Goal: Transaction & Acquisition: Purchase product/service

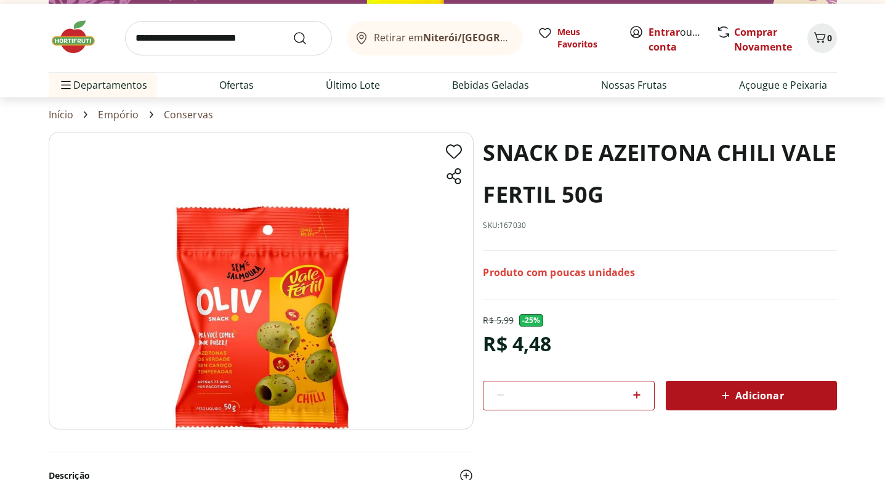
click at [80, 36] on img at bounding box center [80, 36] width 62 height 37
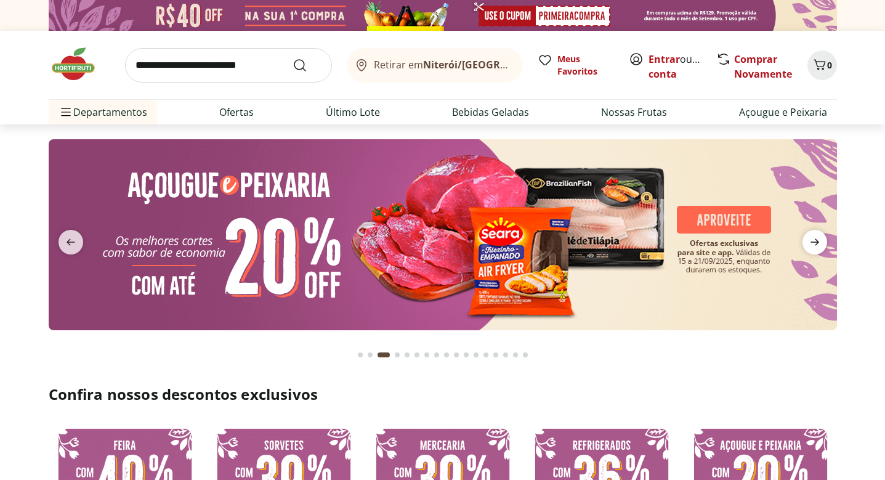
click at [821, 244] on icon "next" at bounding box center [815, 242] width 15 height 15
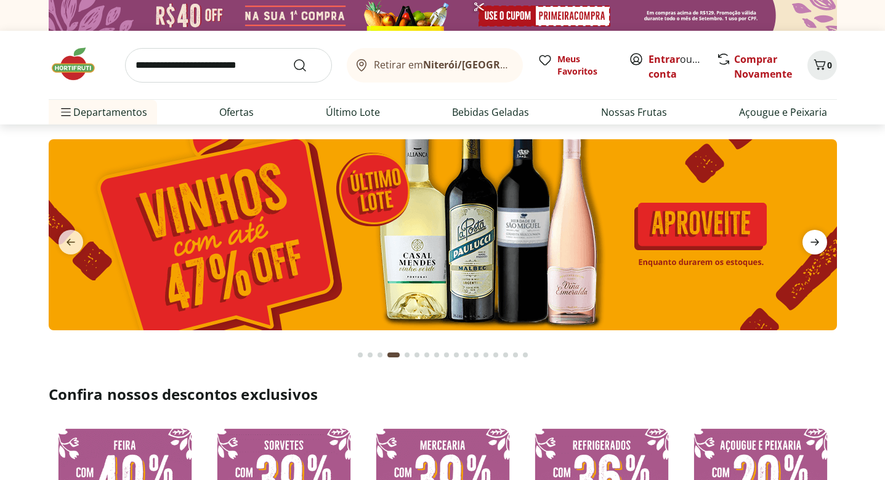
click at [821, 244] on icon "next" at bounding box center [815, 242] width 15 height 15
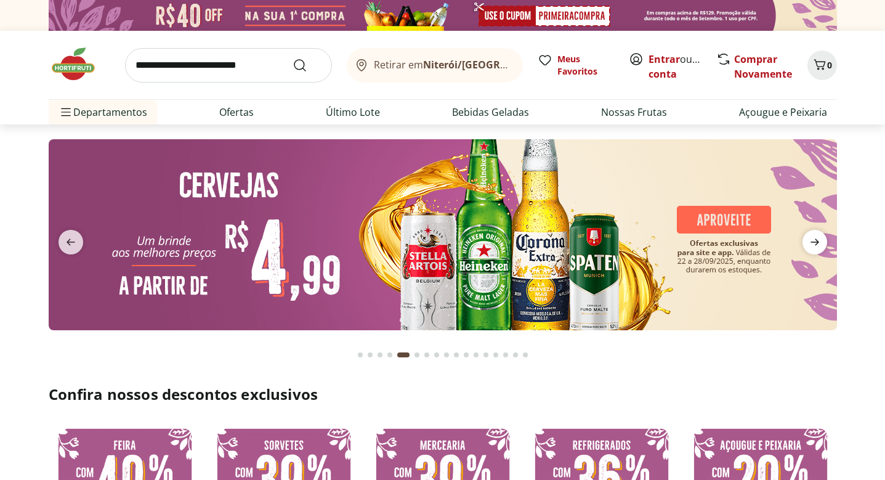
click at [821, 244] on icon "next" at bounding box center [815, 242] width 15 height 15
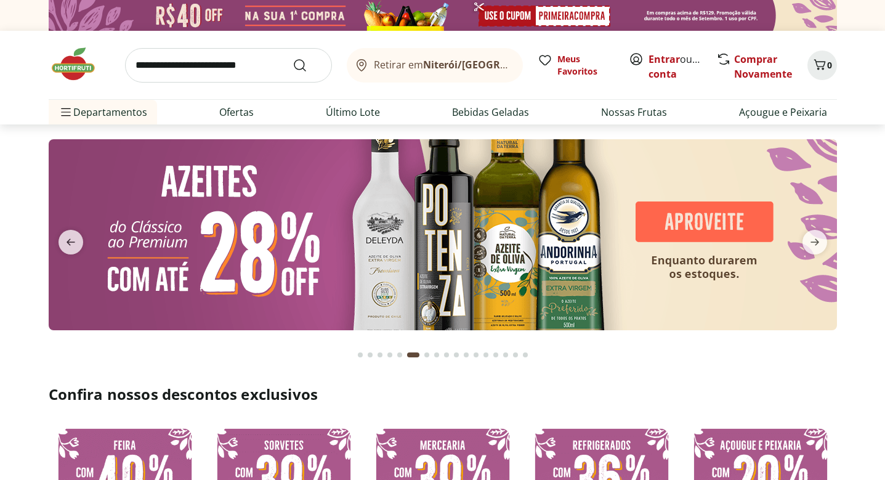
click at [347, 240] on img at bounding box center [443, 234] width 788 height 191
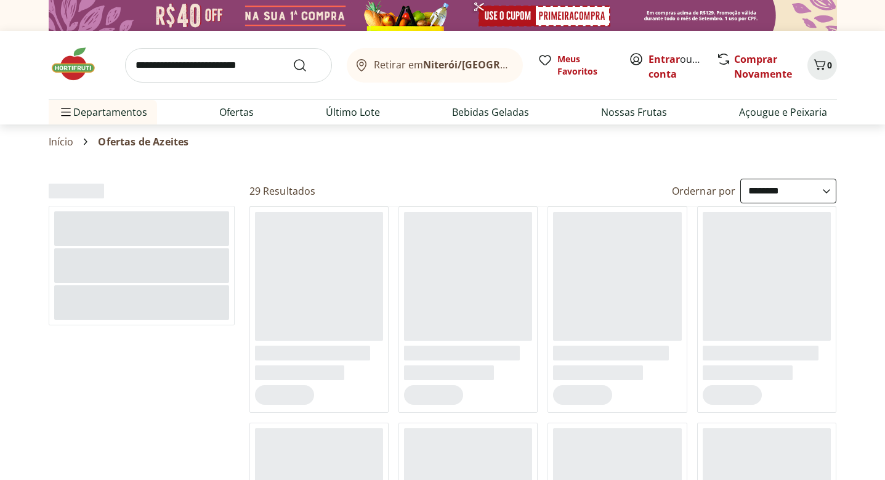
select select "**********"
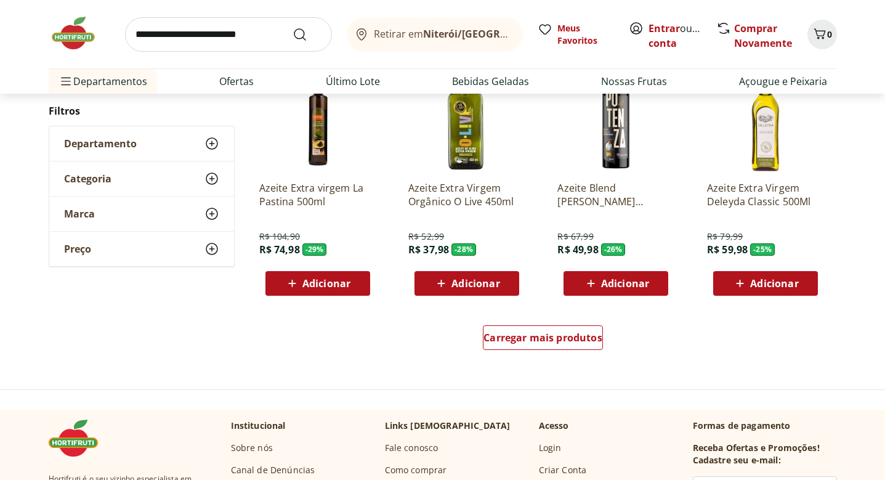
scroll to position [729, 0]
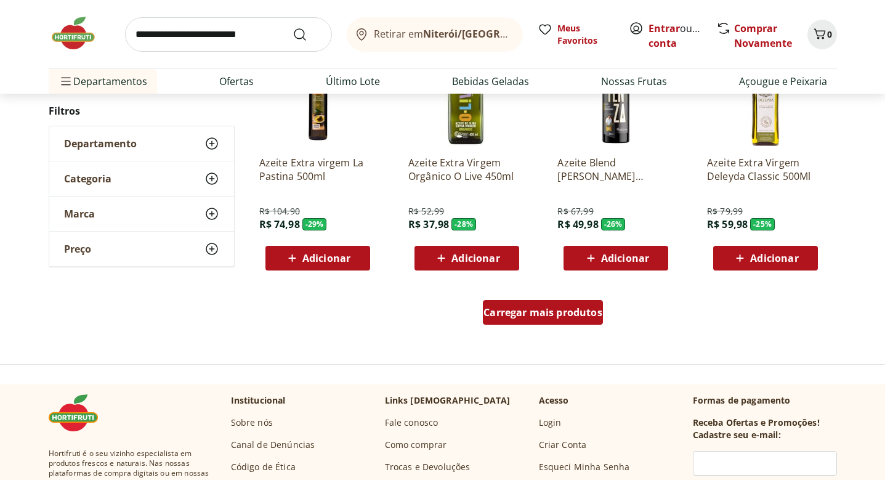
click at [557, 314] on span "Carregar mais produtos" at bounding box center [543, 312] width 119 height 10
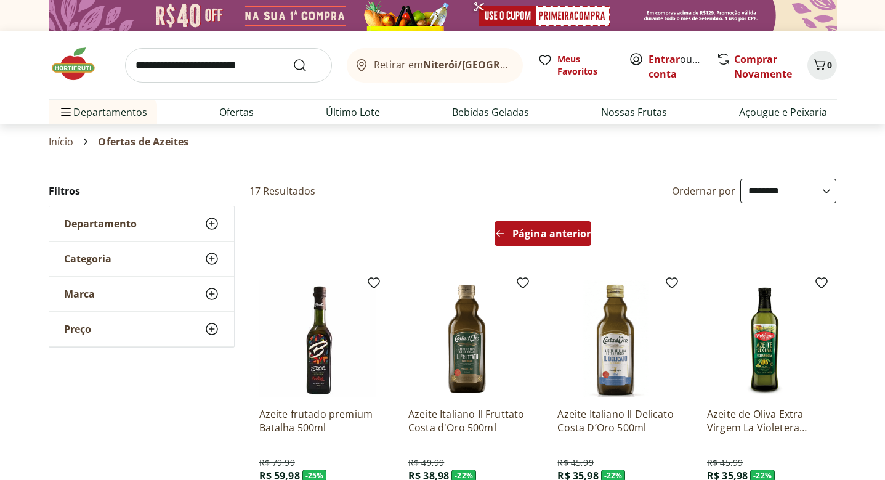
scroll to position [-1, 0]
click at [555, 238] on span "Página anterior" at bounding box center [552, 234] width 78 height 10
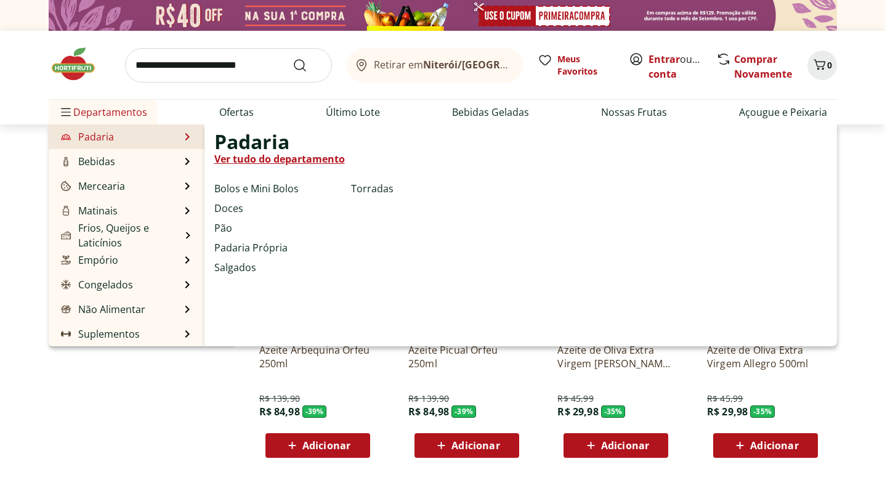
scroll to position [123, 0]
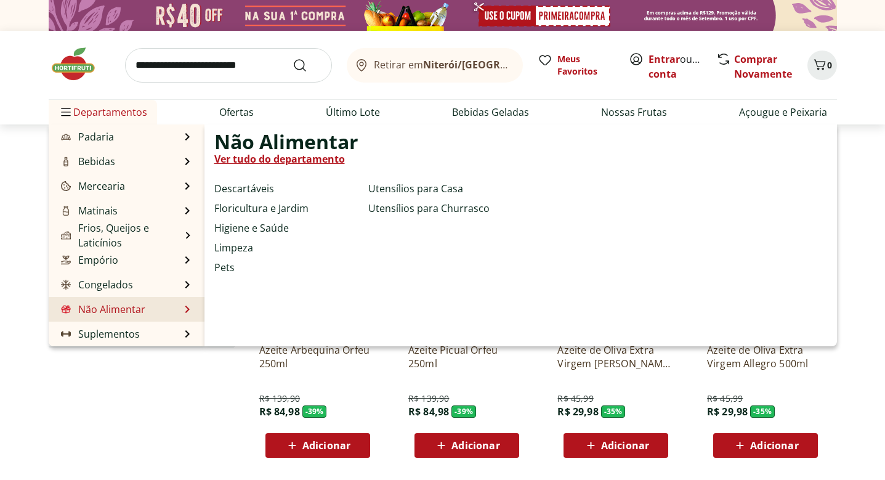
click at [148, 309] on li "Não Alimentar Não Alimentar Ver tudo do departamento Descartáveis Floricultura …" at bounding box center [127, 309] width 156 height 25
click at [179, 310] on li "Não Alimentar Não Alimentar Ver tudo do departamento Descartáveis Floricultura …" at bounding box center [127, 309] width 156 height 25
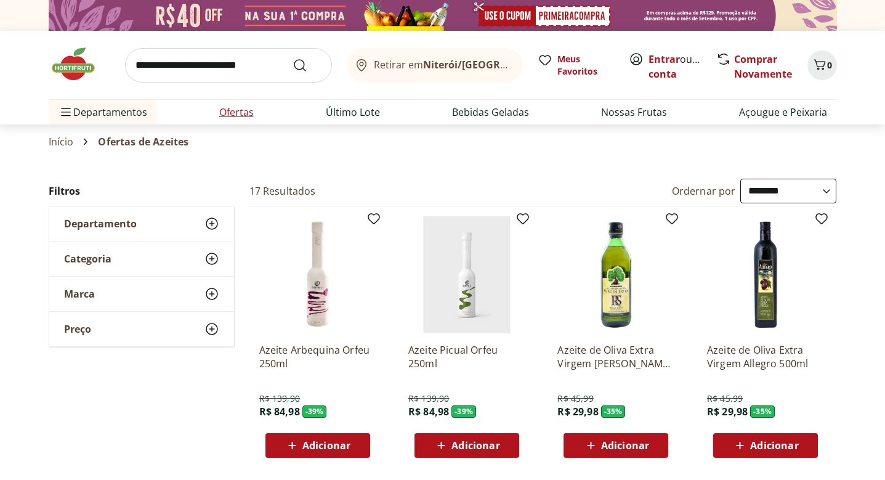
click at [245, 115] on link "Ofertas" at bounding box center [236, 112] width 34 height 15
select select "**********"
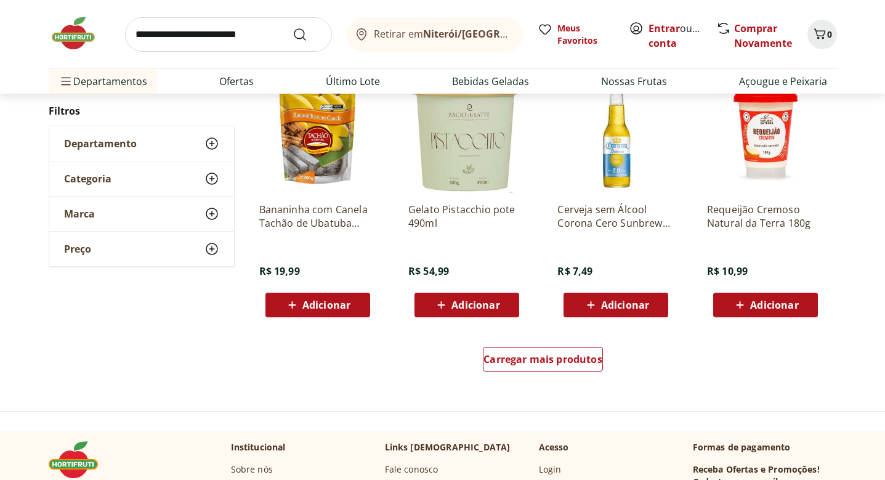
scroll to position [684, 0]
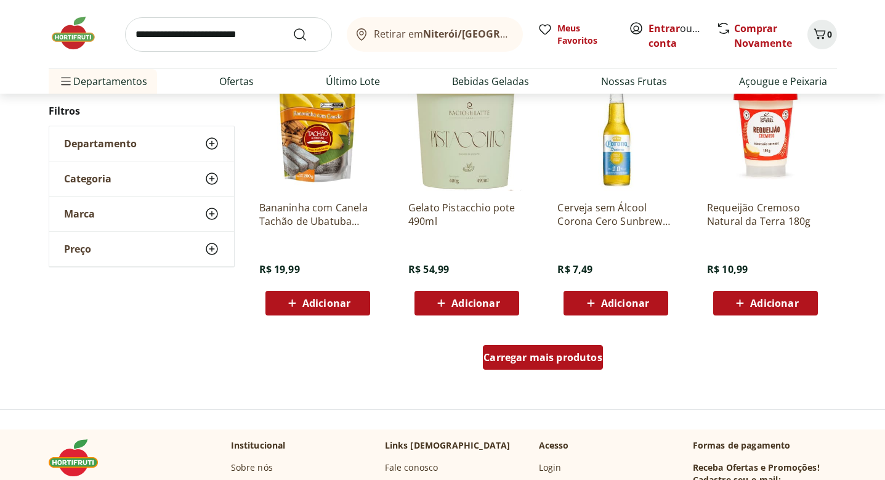
click at [525, 355] on span "Carregar mais produtos" at bounding box center [543, 357] width 119 height 10
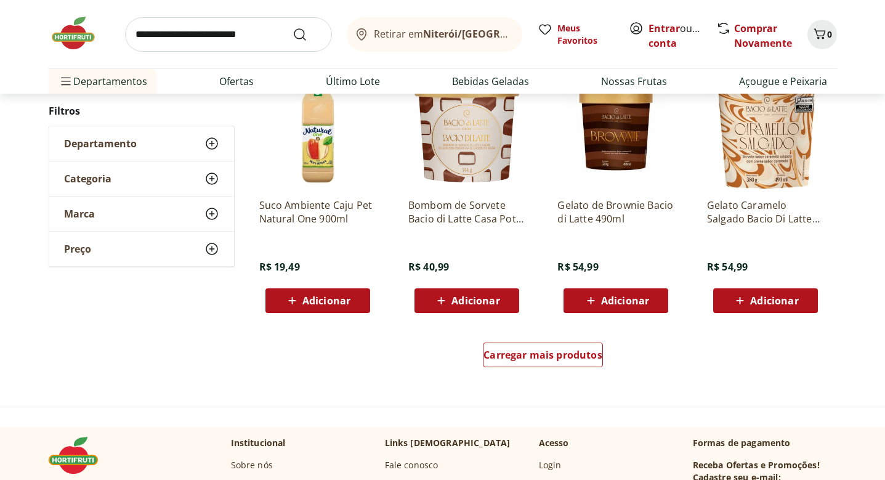
scroll to position [1492, 0]
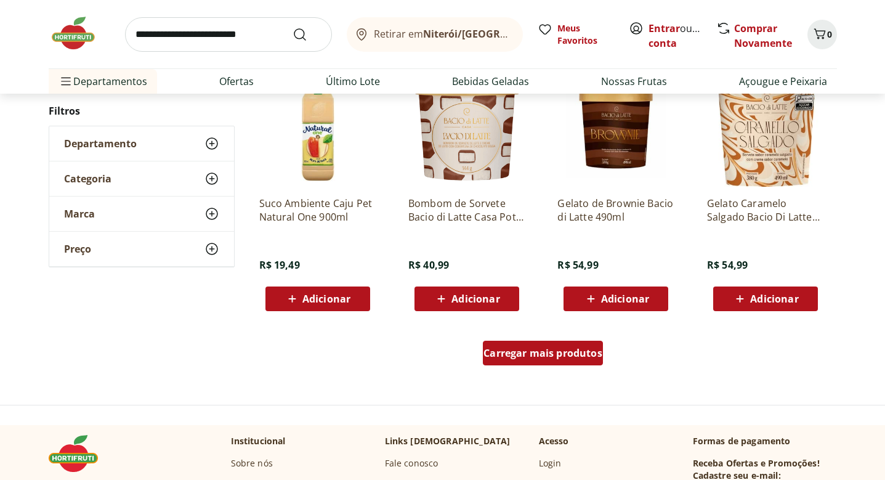
click at [518, 351] on span "Carregar mais produtos" at bounding box center [543, 353] width 119 height 10
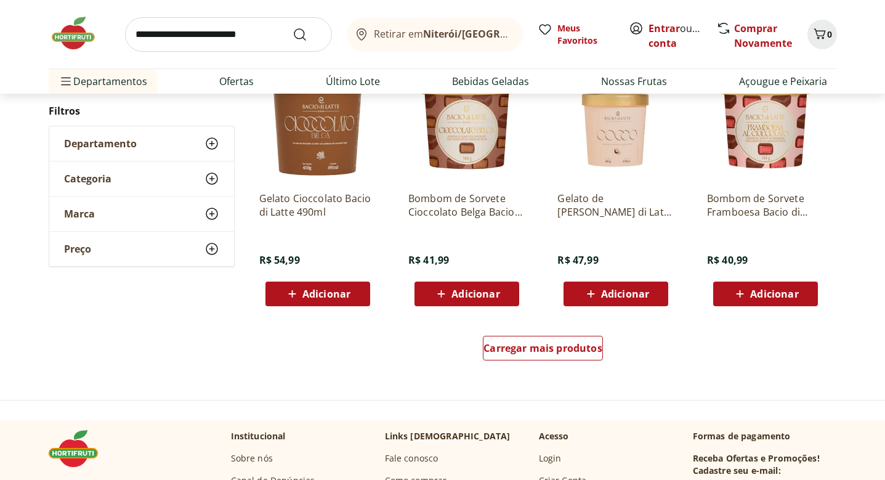
scroll to position [2286, 0]
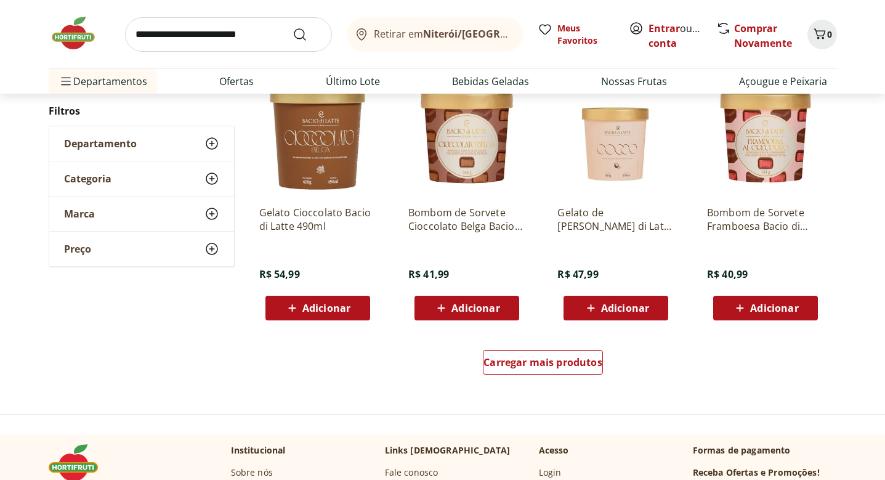
click at [529, 349] on div "Carregar mais produtos" at bounding box center [544, 364] width 598 height 59
click at [525, 365] on span "Carregar mais produtos" at bounding box center [543, 362] width 119 height 10
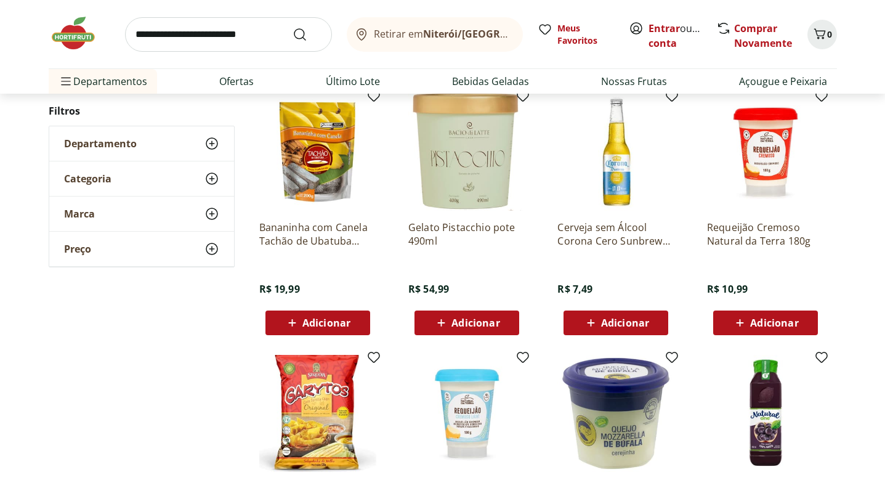
scroll to position [660, 0]
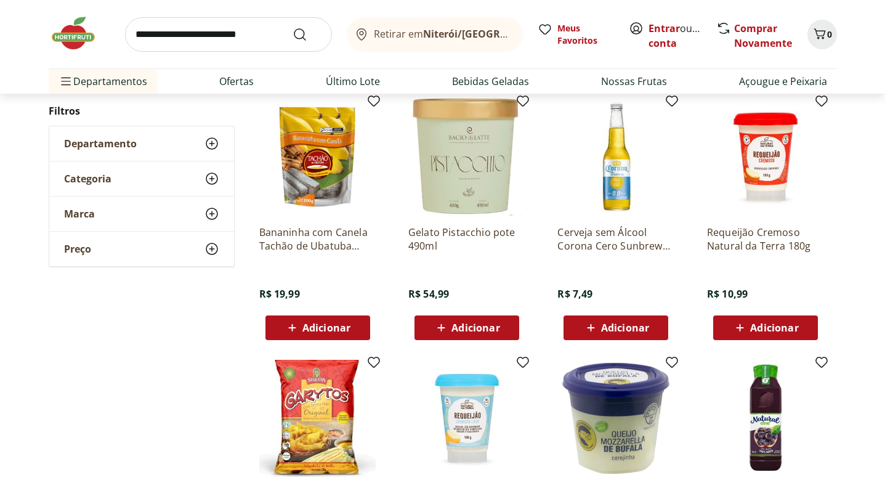
click at [77, 39] on img at bounding box center [80, 33] width 62 height 37
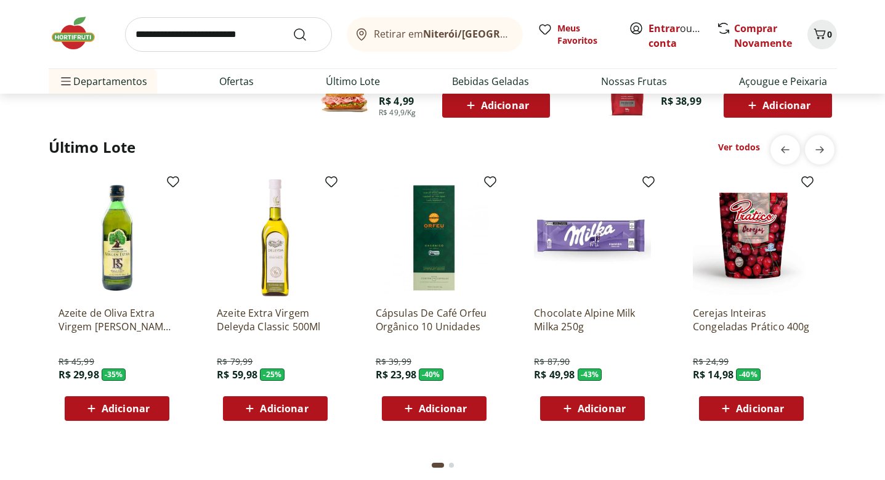
scroll to position [938, 0]
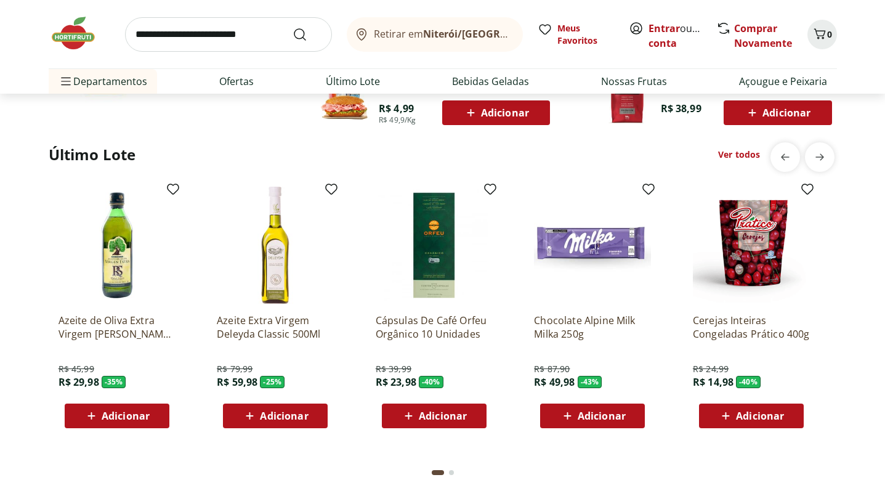
click at [110, 325] on p "Azeite de Oliva Extra Virgem [PERSON_NAME] 500ml" at bounding box center [117, 327] width 117 height 27
